Goal: Task Accomplishment & Management: Manage account settings

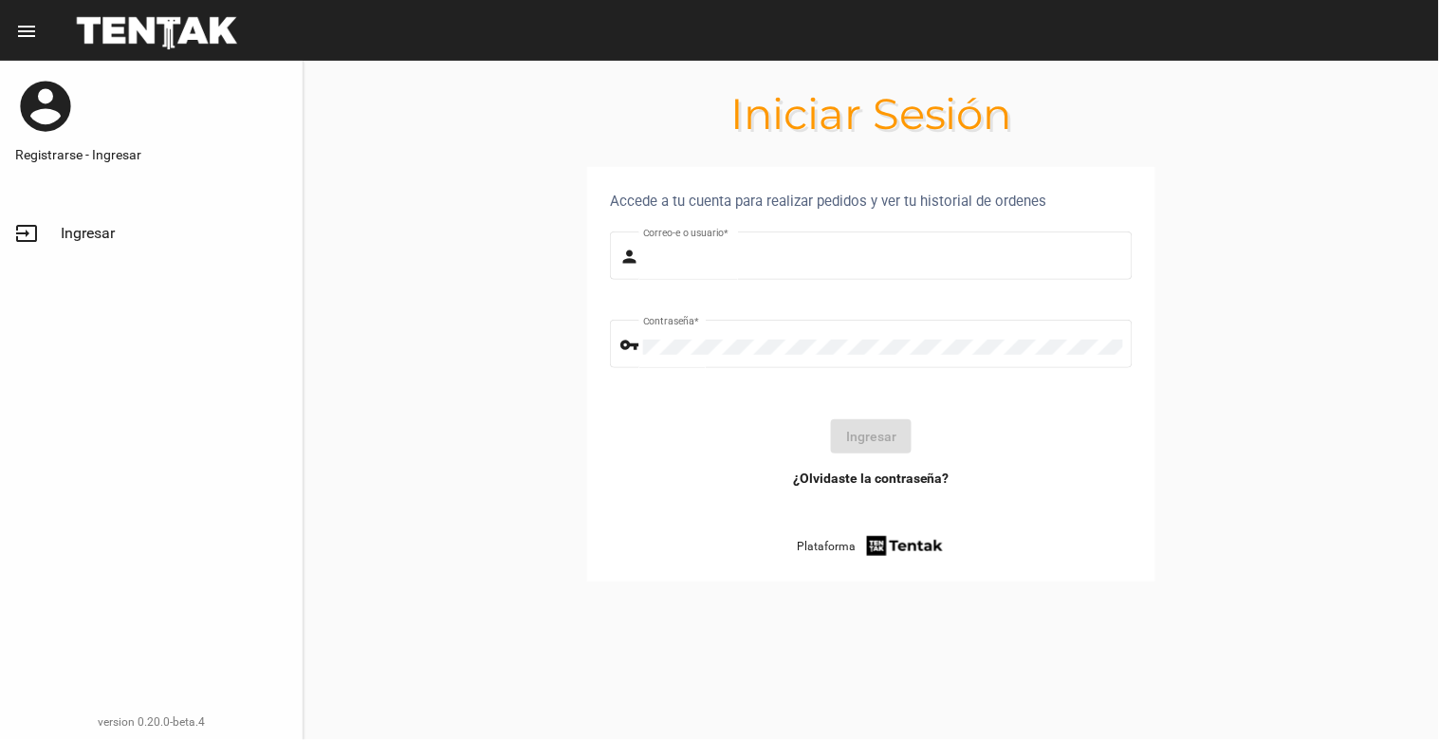
type input "[EMAIL_ADDRESS][DOMAIN_NAME]"
click at [886, 438] on button "Ingresar" at bounding box center [871, 436] width 81 height 34
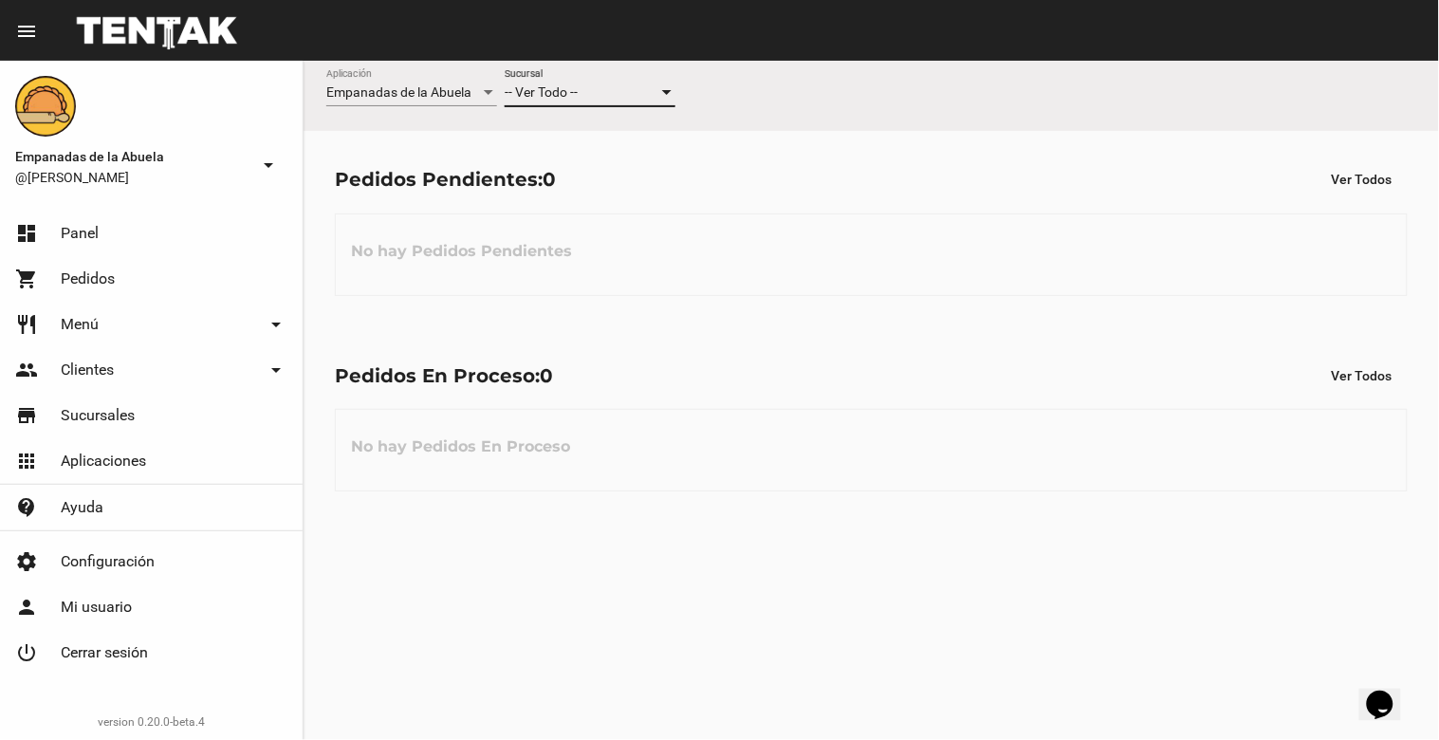
click at [666, 90] on div at bounding box center [666, 92] width 9 height 5
click at [657, 164] on span "Lomas de Zamora" at bounding box center [590, 173] width 171 height 40
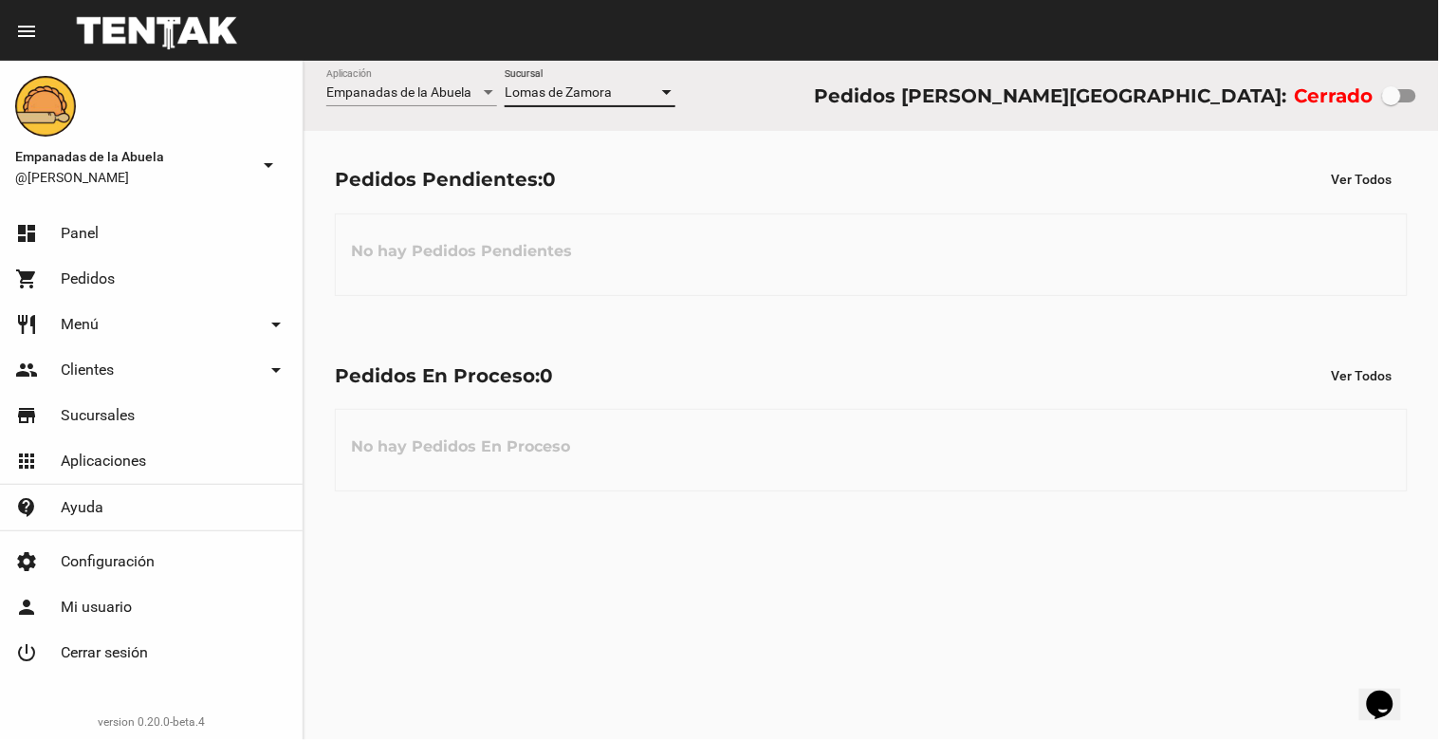
click at [1387, 93] on div at bounding box center [1391, 95] width 19 height 19
click at [1390, 102] on input "checkbox" at bounding box center [1390, 102] width 1 height 1
checkbox input "true"
drag, startPoint x: 1387, startPoint y: 93, endPoint x: 1405, endPoint y: 98, distance: 18.6
click at [1405, 98] on div at bounding box center [1406, 95] width 19 height 19
